Goal: Task Accomplishment & Management: Manage account settings

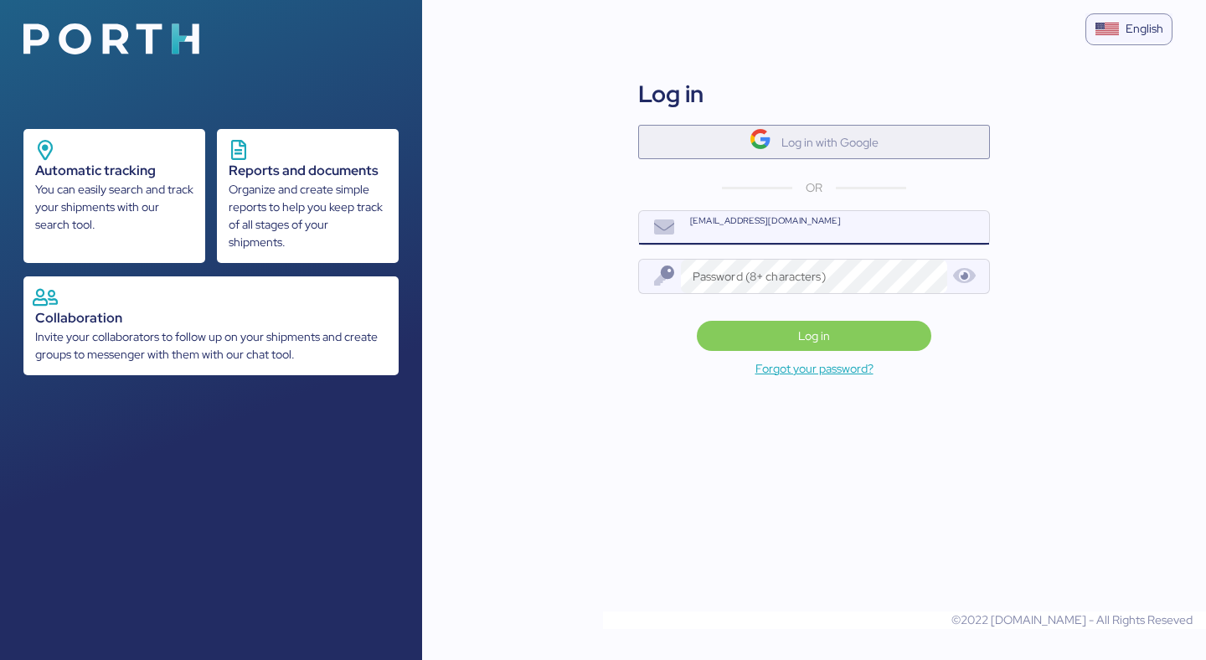
click at [706, 131] on span "Log in with Google" at bounding box center [814, 142] width 325 height 28
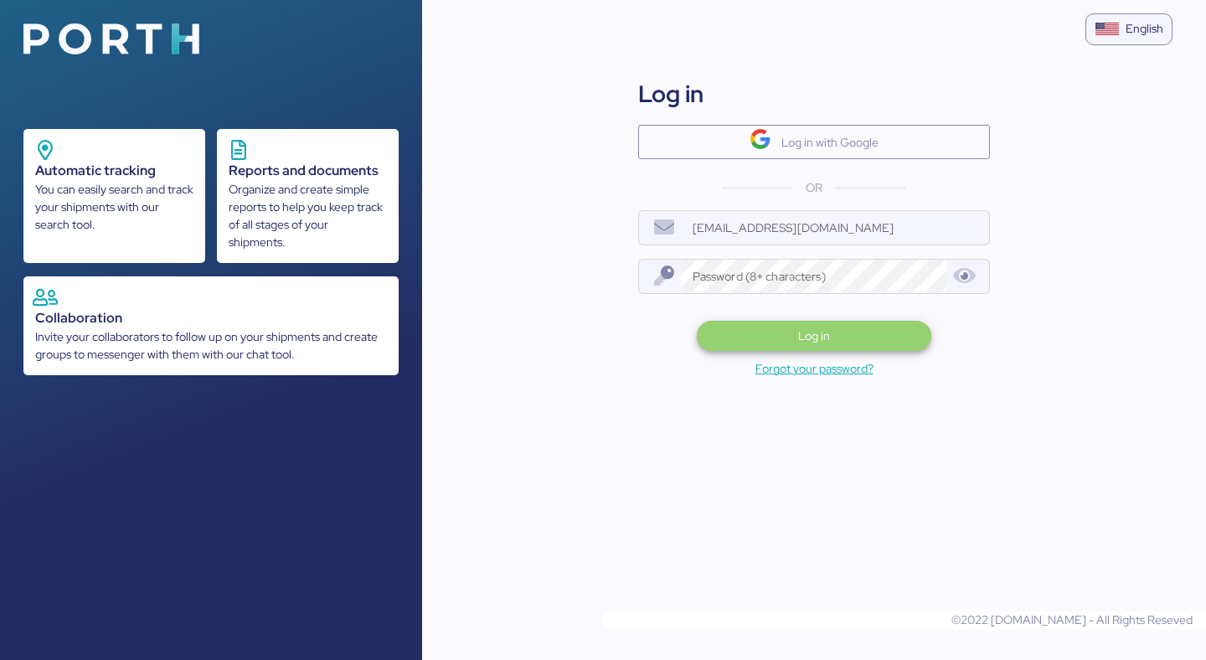
click at [767, 338] on span "Log in" at bounding box center [814, 335] width 209 height 23
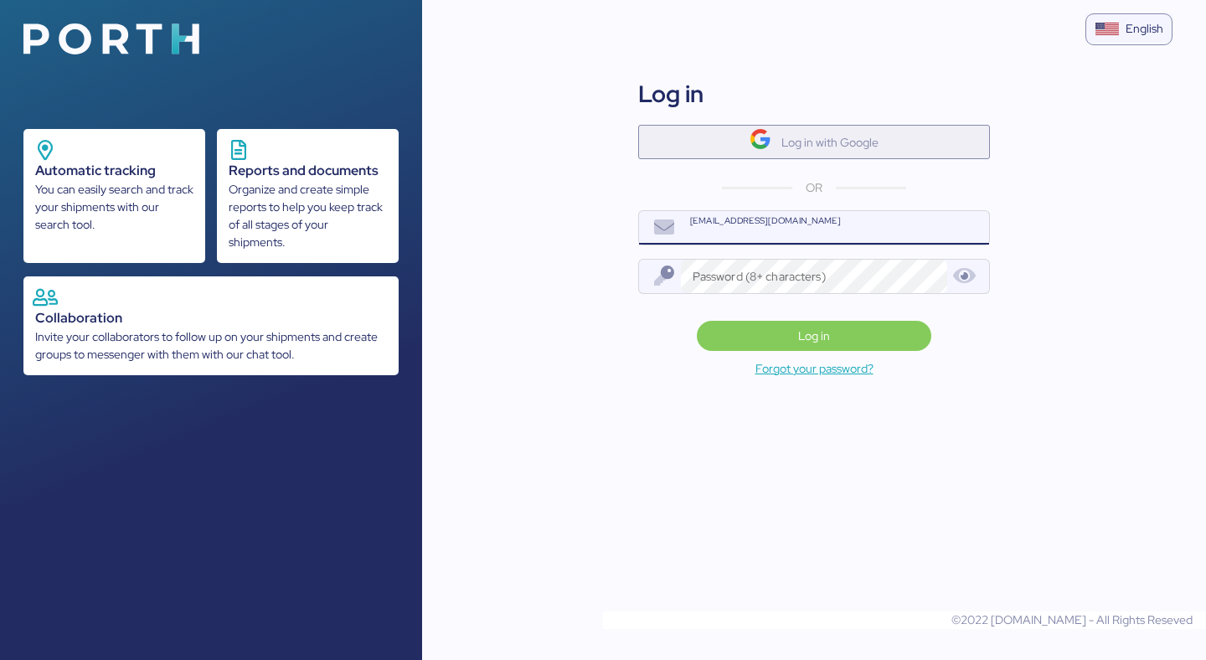
click at [755, 129] on img "button" at bounding box center [761, 139] width 22 height 22
click at [740, 138] on span "Log in with Google" at bounding box center [814, 142] width 325 height 28
click at [687, 151] on span "Log in with Google" at bounding box center [814, 142] width 325 height 28
